Goal: Task Accomplishment & Management: Use online tool/utility

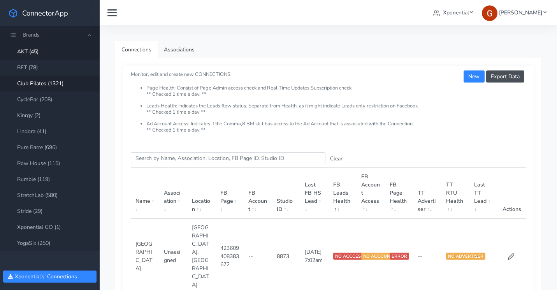
click at [46, 84] on link "Club Pilates (1321)" at bounding box center [50, 84] width 100 height 16
click at [172, 159] on input "Search this table" at bounding box center [228, 158] width 195 height 12
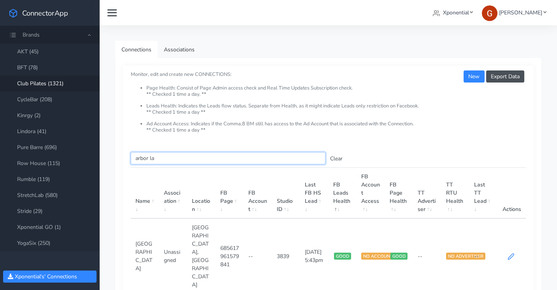
type input "arbor la"
click at [510, 254] on icon at bounding box center [511, 257] width 6 height 6
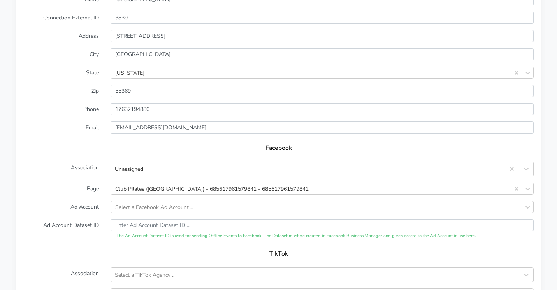
scroll to position [788, 0]
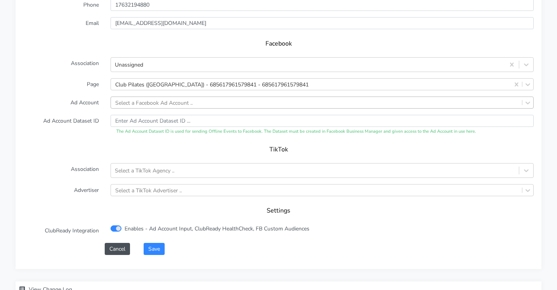
click at [137, 99] on div "Select a Facebook Ad Account .." at bounding box center [154, 103] width 78 height 8
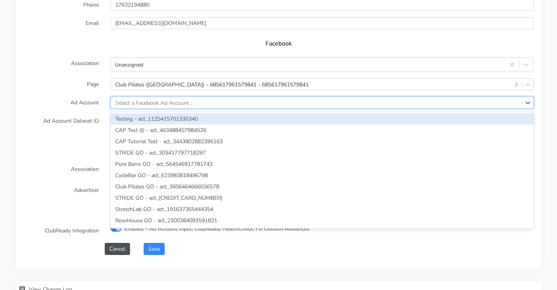
paste input "1272193547983112"
type input "1272193547983112"
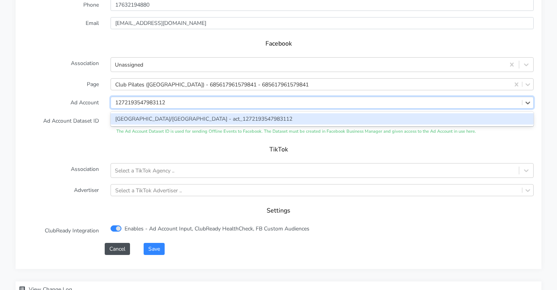
scroll to position [792, 0]
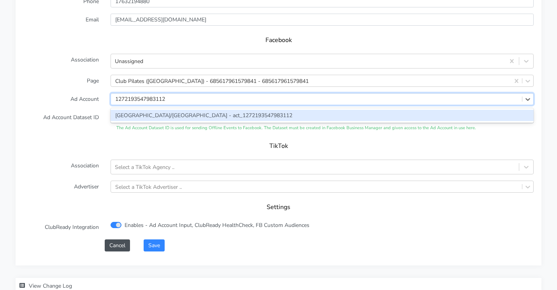
click at [134, 110] on div "[GEOGRAPHIC_DATA]/[GEOGRAPHIC_DATA] - act_1272193547983112" at bounding box center [322, 115] width 423 height 11
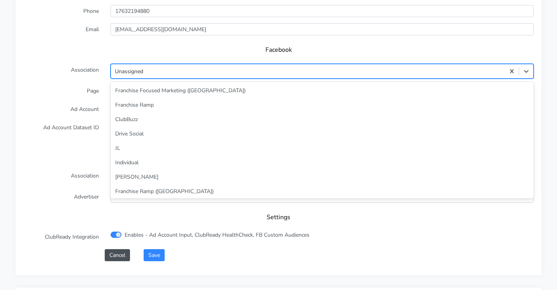
click at [154, 65] on div "Unassigned" at bounding box center [308, 71] width 394 height 13
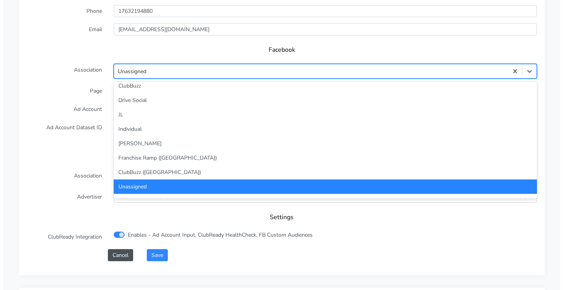
scroll to position [0, 0]
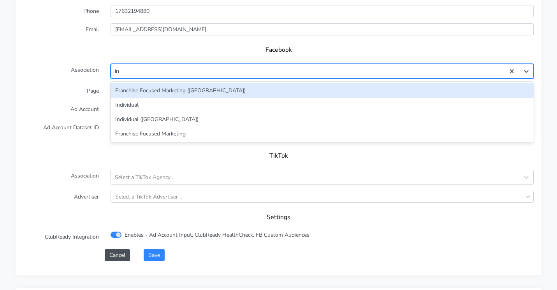
type input "ind"
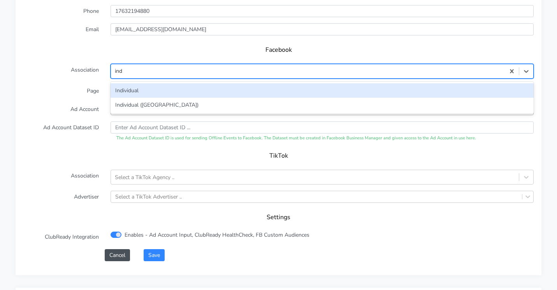
click at [152, 83] on div "Individual" at bounding box center [322, 90] width 423 height 14
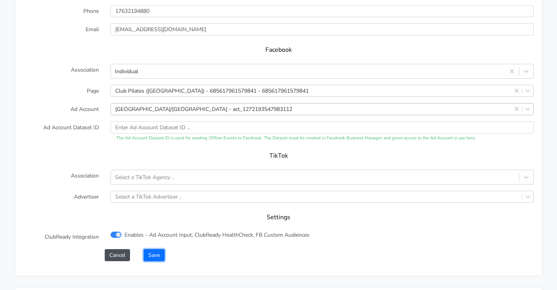
click at [152, 249] on button "Save" at bounding box center [154, 255] width 21 height 12
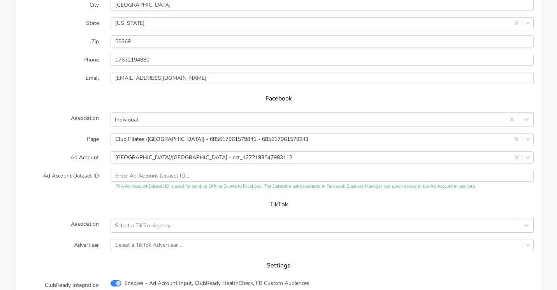
scroll to position [845, 0]
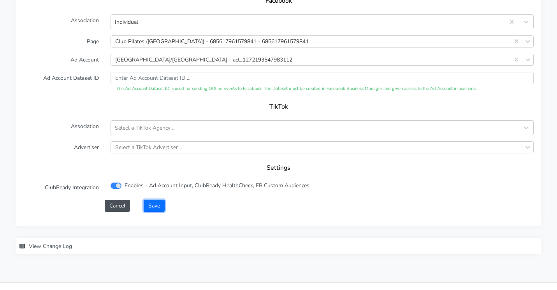
click at [158, 200] on button "Save" at bounding box center [154, 206] width 21 height 12
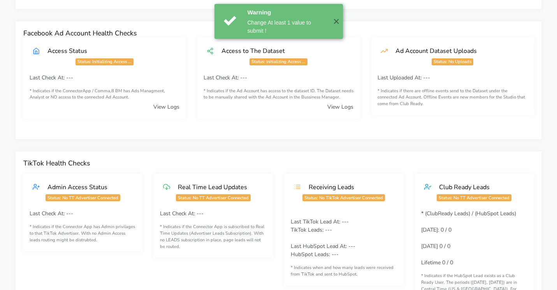
scroll to position [0, 0]
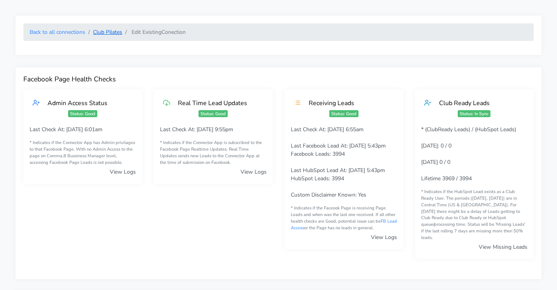
click at [101, 34] on link "Club Pilates" at bounding box center [107, 31] width 29 height 7
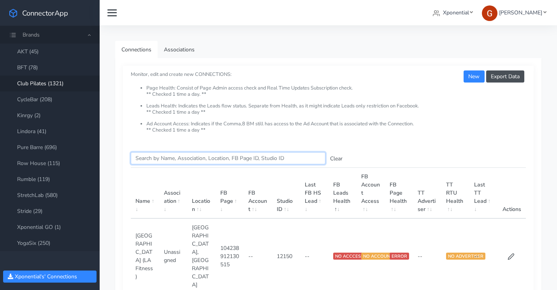
click at [163, 160] on input "Search this table" at bounding box center [228, 158] width 195 height 12
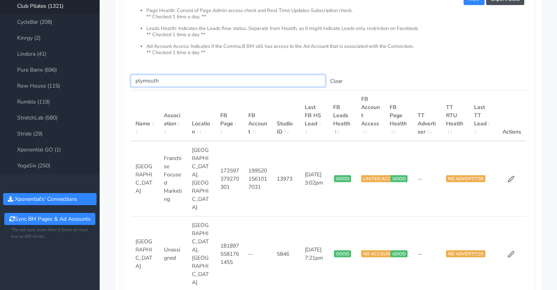
scroll to position [130, 0]
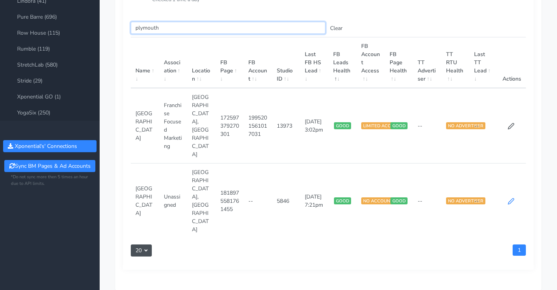
type input "plymouth"
click at [511, 198] on icon at bounding box center [511, 201] width 7 height 7
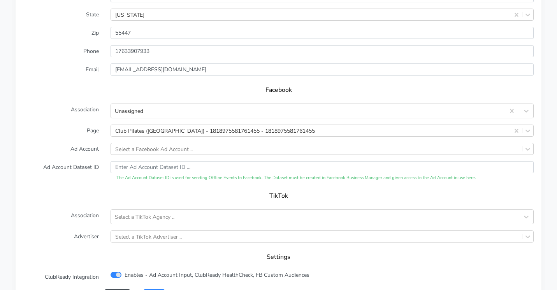
scroll to position [838, 0]
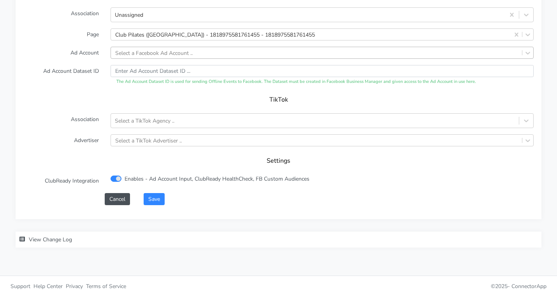
click at [140, 49] on div "Select a Facebook Ad Account .." at bounding box center [154, 53] width 78 height 8
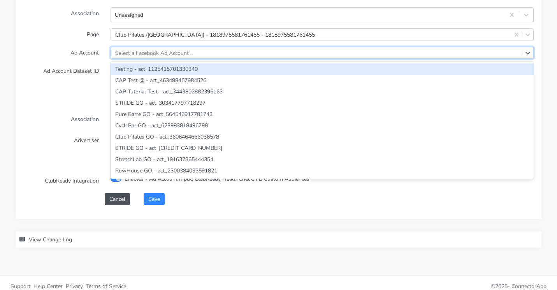
paste input "1272193547983112"
type input "1272193547983112"
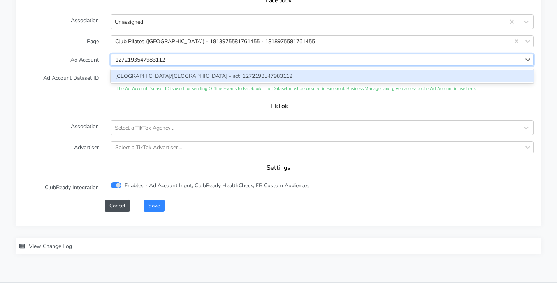
click at [151, 70] on div "[GEOGRAPHIC_DATA]/[GEOGRAPHIC_DATA] - act_1272193547983112" at bounding box center [322, 75] width 423 height 11
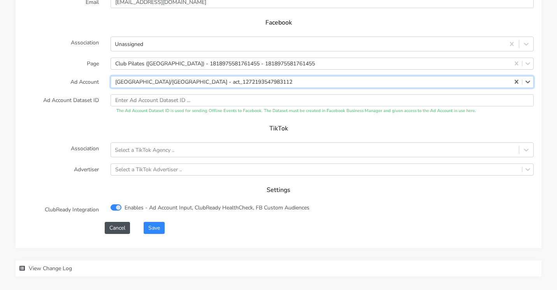
scroll to position [772, 0]
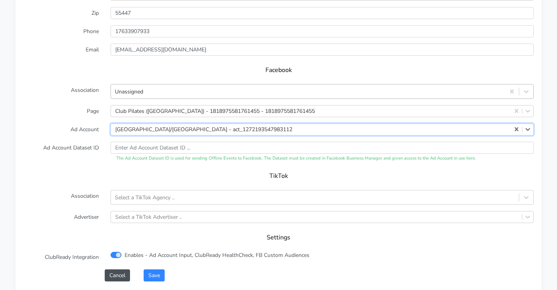
click at [140, 87] on div "Unassigned" at bounding box center [129, 91] width 28 height 8
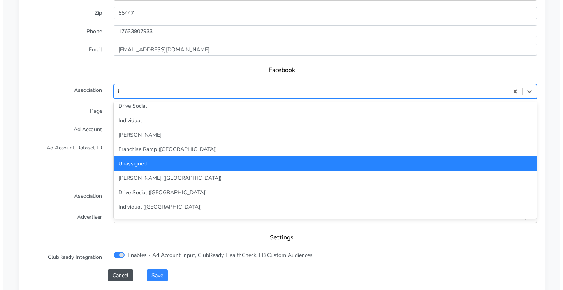
scroll to position [0, 0]
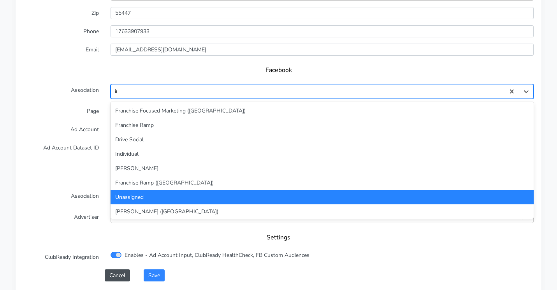
type input "ind"
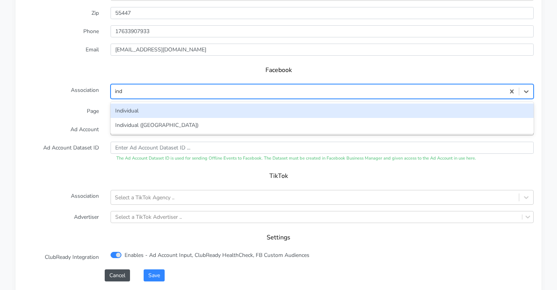
click at [123, 104] on div "Individual" at bounding box center [322, 111] width 423 height 14
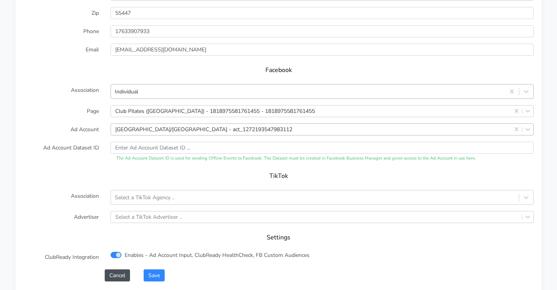
click at [98, 67] on h5 "Facebook" at bounding box center [278, 70] width 495 height 7
click at [155, 270] on button "Save" at bounding box center [154, 276] width 21 height 12
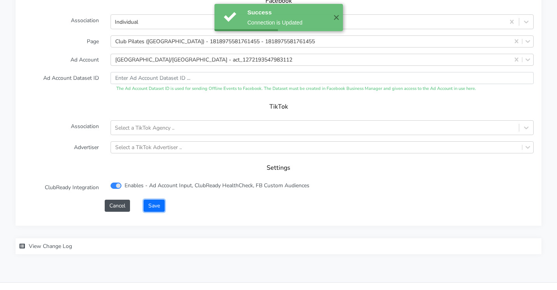
click at [153, 200] on button "Save" at bounding box center [154, 206] width 21 height 12
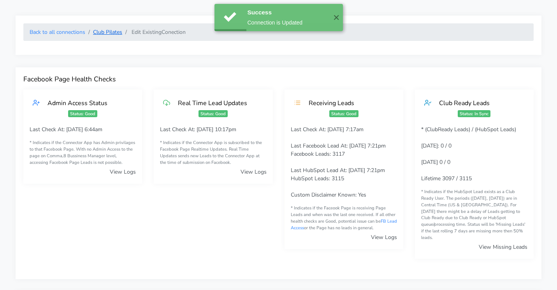
click at [97, 30] on link "Club Pilates" at bounding box center [107, 31] width 29 height 7
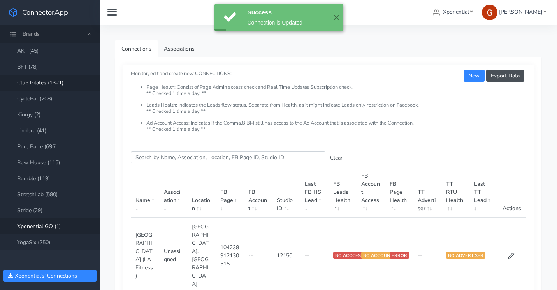
scroll to position [16, 0]
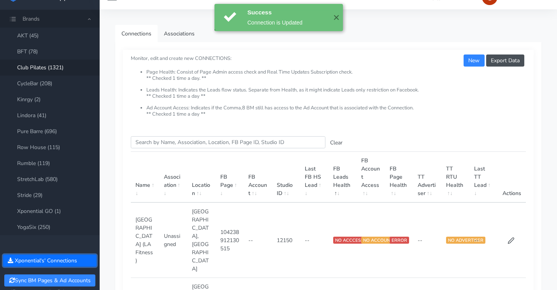
click at [64, 260] on button "Xponential 's' Connections" at bounding box center [49, 261] width 93 height 12
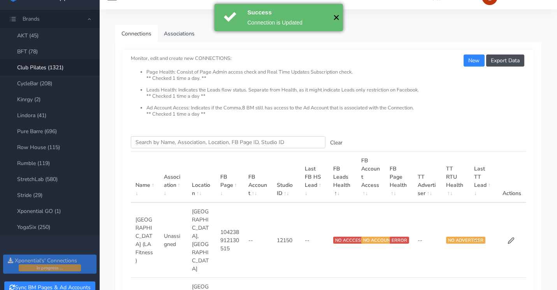
click at [336, 17] on button "✕" at bounding box center [336, 17] width 13 height 27
